Goal: Contribute content

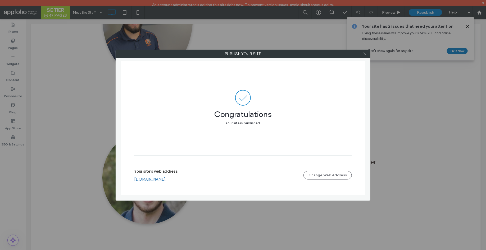
click at [365, 54] on use at bounding box center [364, 54] width 3 height 3
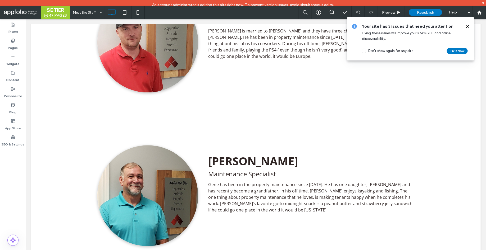
scroll to position [621, 0]
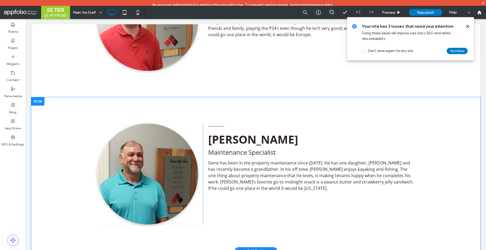
click at [39, 100] on div at bounding box center [37, 101] width 13 height 8
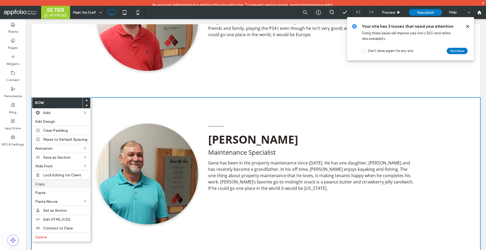
click at [50, 185] on label "Copy" at bounding box center [61, 184] width 52 height 4
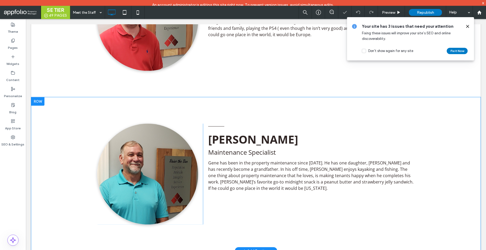
click at [39, 99] on div at bounding box center [37, 101] width 13 height 8
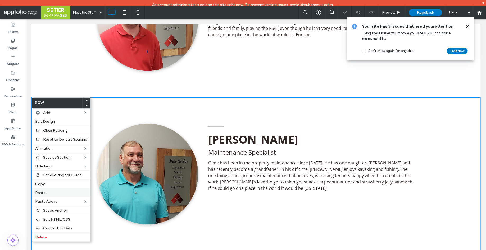
click at [43, 195] on span "Paste" at bounding box center [40, 193] width 10 height 4
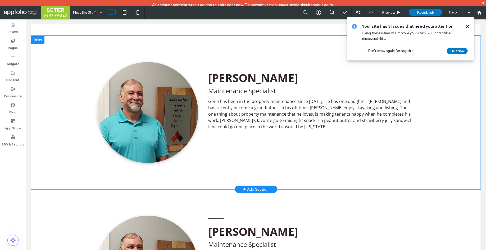
scroll to position [684, 0]
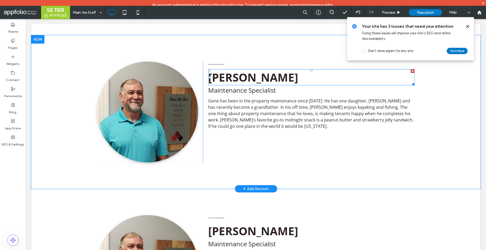
click at [239, 72] on b "[PERSON_NAME]" at bounding box center [253, 77] width 90 height 15
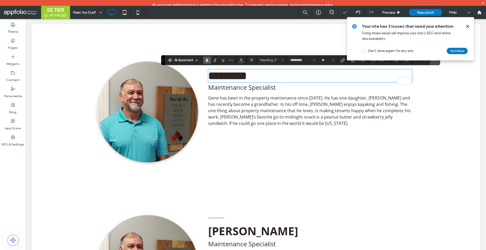
type input "**"
click at [259, 112] on span "Gene has been in the property maintenance since [DATE]. He has one daughter, [P…" at bounding box center [309, 110] width 202 height 31
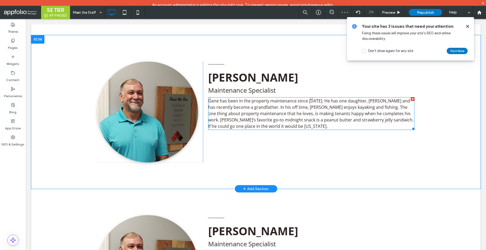
drag, startPoint x: 413, startPoint y: 98, endPoint x: 439, endPoint y: 117, distance: 31.7
click at [413, 98] on div at bounding box center [412, 99] width 4 height 4
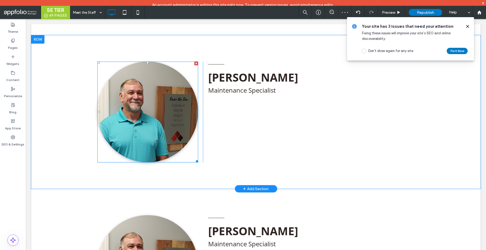
click at [166, 119] on img at bounding box center [147, 111] width 101 height 101
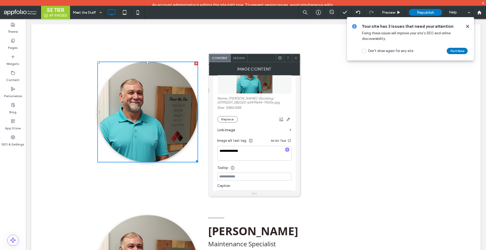
scroll to position [72, 0]
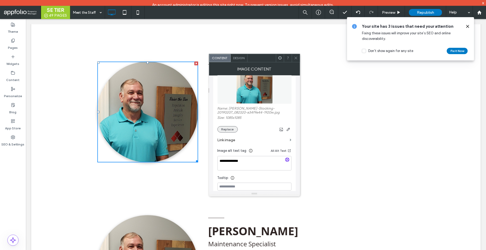
click at [228, 130] on button "Replace" at bounding box center [227, 129] width 20 height 6
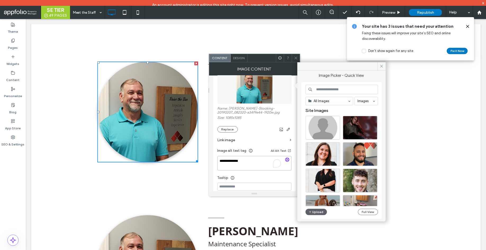
click at [250, 166] on textarea "**********" at bounding box center [254, 163] width 74 height 15
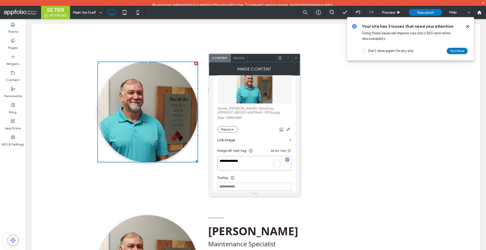
click at [250, 166] on textarea "**********" at bounding box center [254, 163] width 74 height 15
click at [224, 132] on button "Replace" at bounding box center [227, 129] width 20 height 6
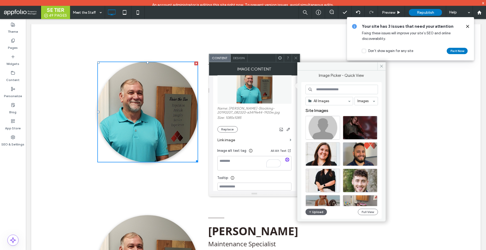
click at [297, 59] on icon at bounding box center [296, 58] width 4 height 4
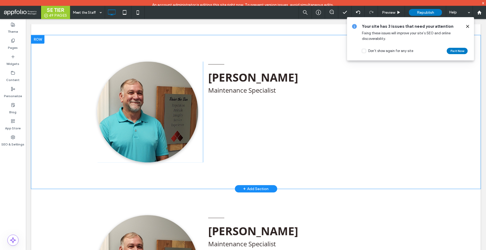
click at [37, 40] on div at bounding box center [37, 39] width 13 height 8
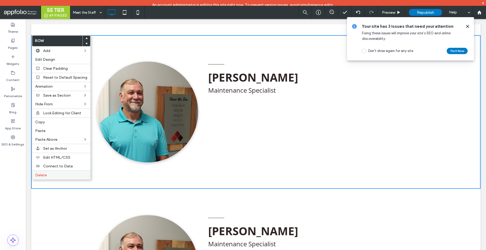
click at [57, 179] on div "Delete" at bounding box center [61, 175] width 58 height 9
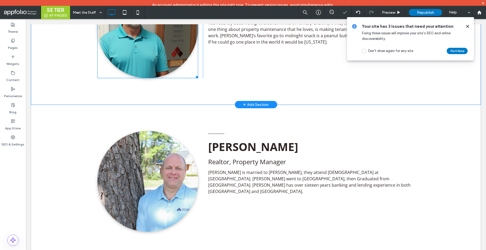
scroll to position [770, 0]
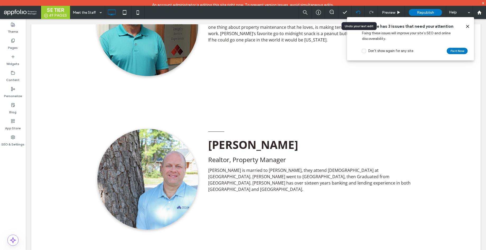
click at [354, 14] on div at bounding box center [357, 12] width 13 height 4
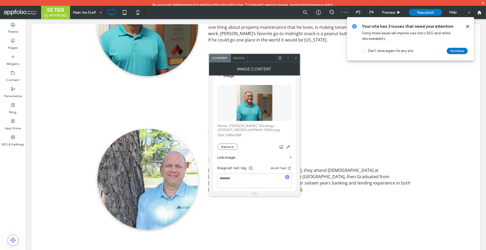
scroll to position [60, 0]
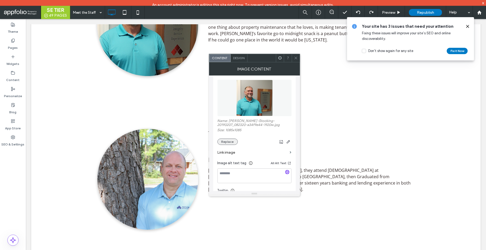
click at [228, 143] on button "Replace" at bounding box center [227, 142] width 20 height 6
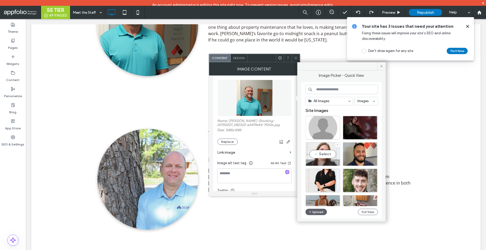
click at [322, 153] on div "Select" at bounding box center [322, 154] width 35 height 24
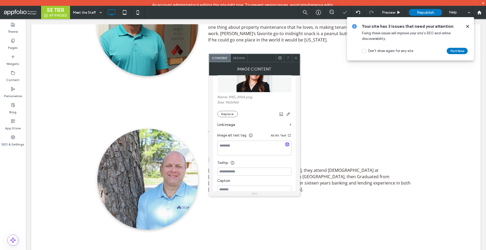
scroll to position [85, 0]
click at [295, 59] on icon at bounding box center [296, 58] width 4 height 4
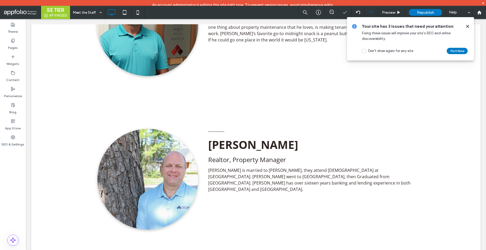
type input "*********"
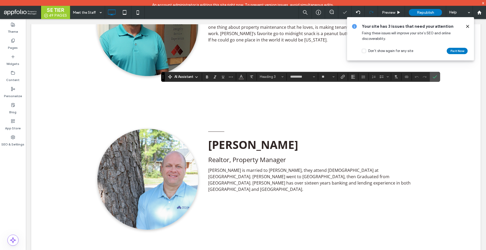
type input "**"
click at [435, 78] on label "Confirm" at bounding box center [435, 77] width 8 height 10
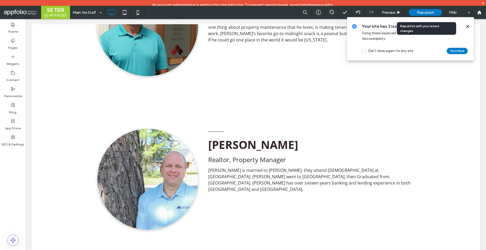
click at [429, 11] on span "Republish" at bounding box center [425, 12] width 17 height 4
